Goal: Information Seeking & Learning: Check status

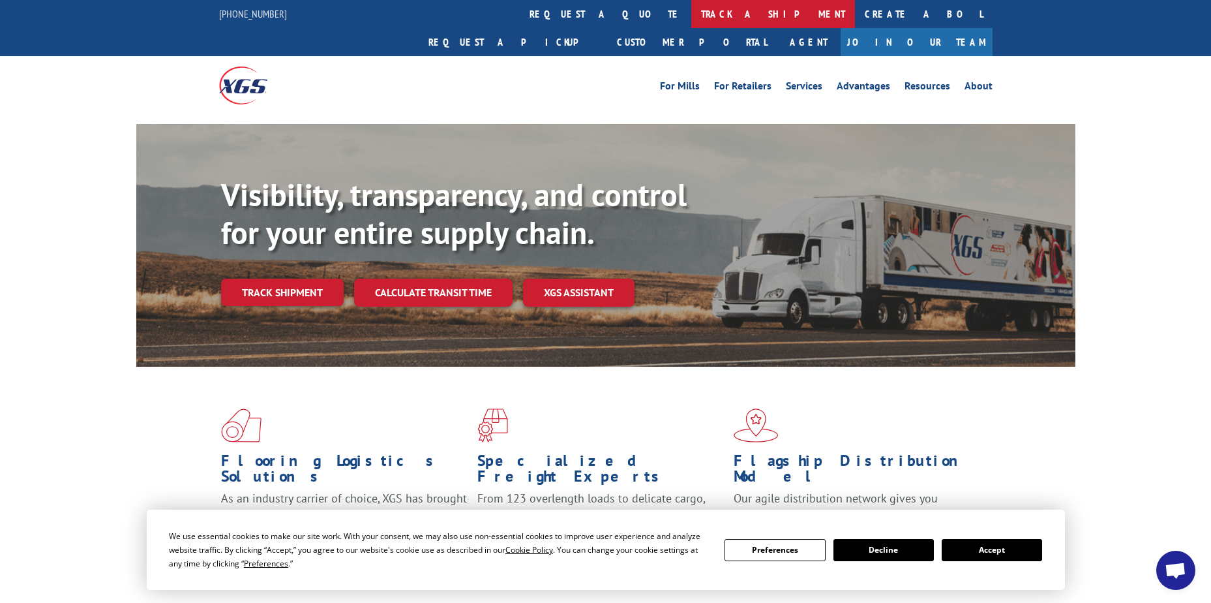
click at [691, 16] on link "track a shipment" at bounding box center [773, 14] width 164 height 28
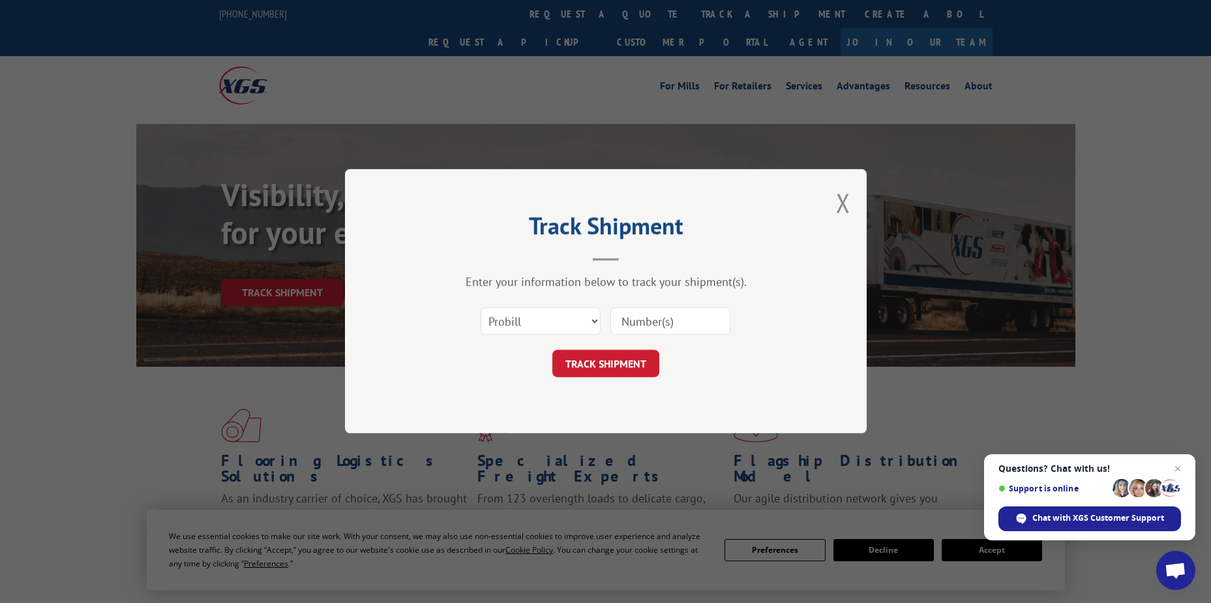
paste input "17592573"
type input "17592573"
click at [620, 370] on button "TRACK SHIPMENT" at bounding box center [605, 363] width 107 height 27
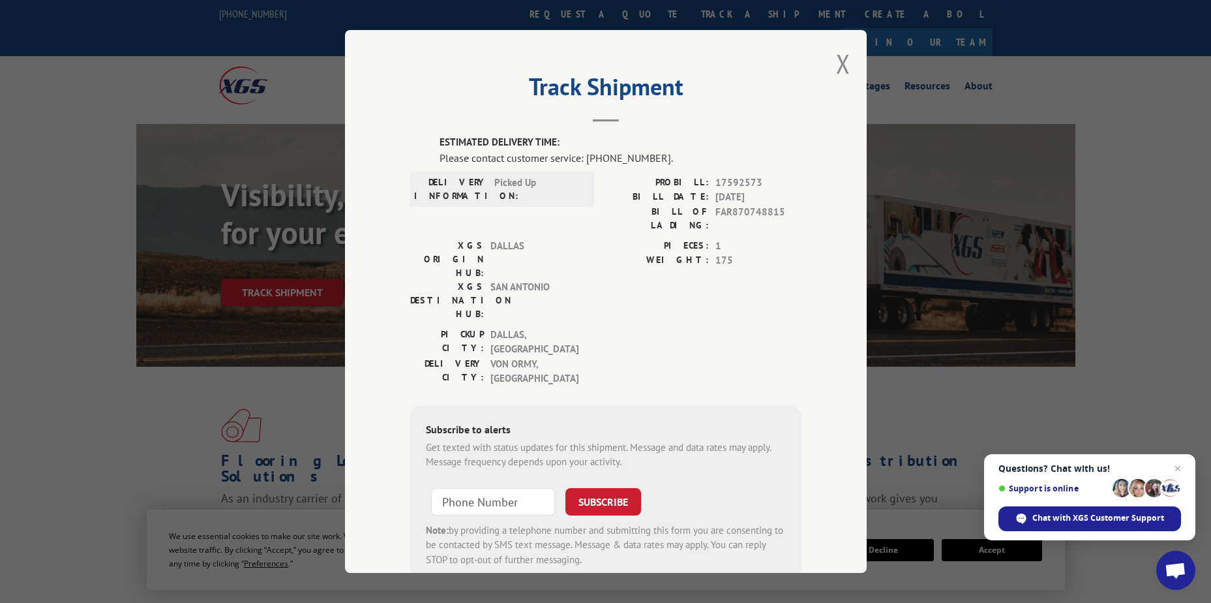
click at [601, 123] on div "Track Shipment ESTIMATED DELIVERY TIME: Please contact customer service: [PHONE…" at bounding box center [606, 301] width 522 height 543
click at [527, 188] on span "Picked Up" at bounding box center [538, 188] width 88 height 27
click at [693, 174] on div "ESTIMATED DELIVERY TIME: Please contact customer service: [PHONE_NUMBER]. DELIV…" at bounding box center [605, 358] width 391 height 447
click at [716, 190] on span "[DATE]" at bounding box center [759, 197] width 86 height 15
click at [839, 69] on button "Close modal" at bounding box center [843, 63] width 14 height 35
